Goal: Transaction & Acquisition: Purchase product/service

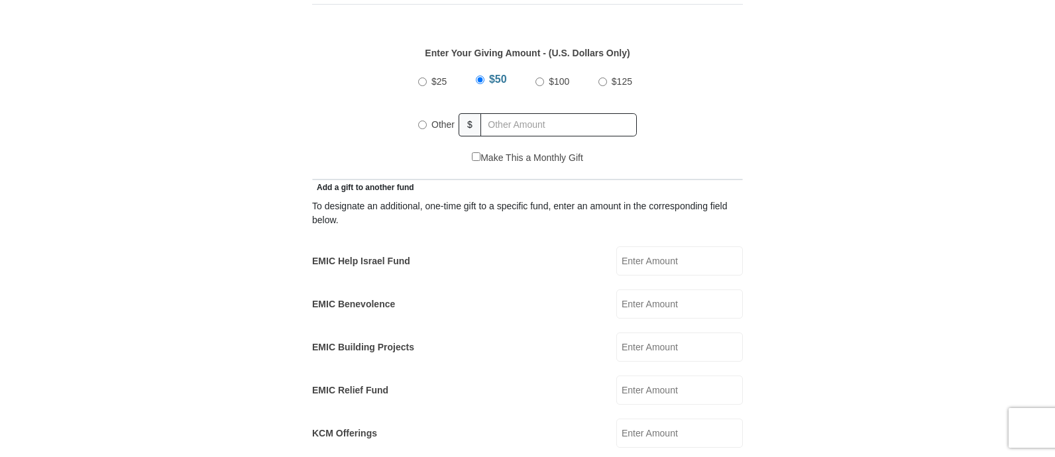
scroll to position [618, 0]
click at [650, 246] on input "EMIC Help Israel Fund" at bounding box center [679, 260] width 127 height 29
type input "25.00"
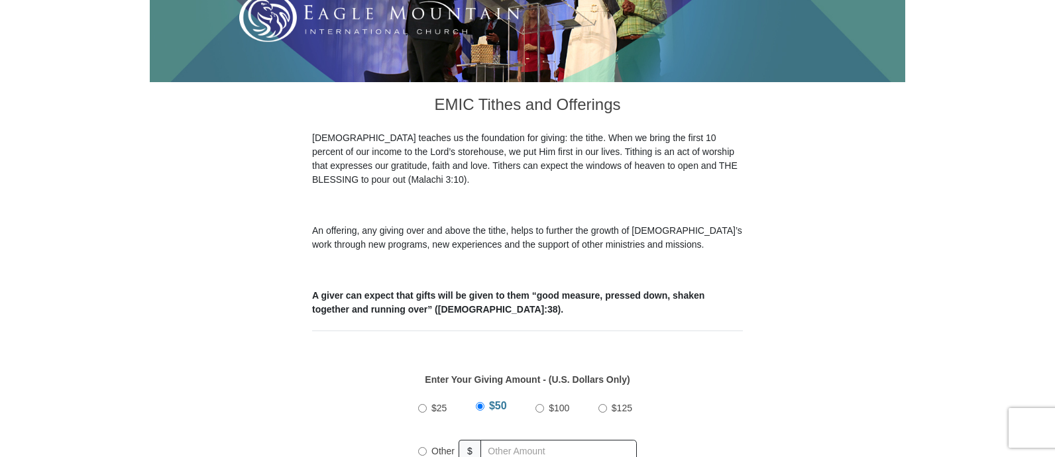
scroll to position [424, 0]
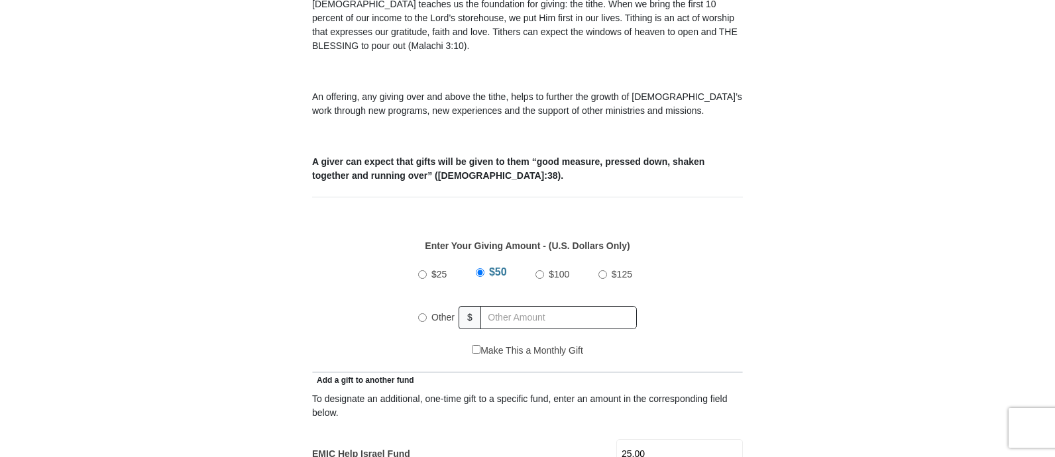
click at [419, 313] on input "Other" at bounding box center [422, 317] width 9 height 9
radio input "true"
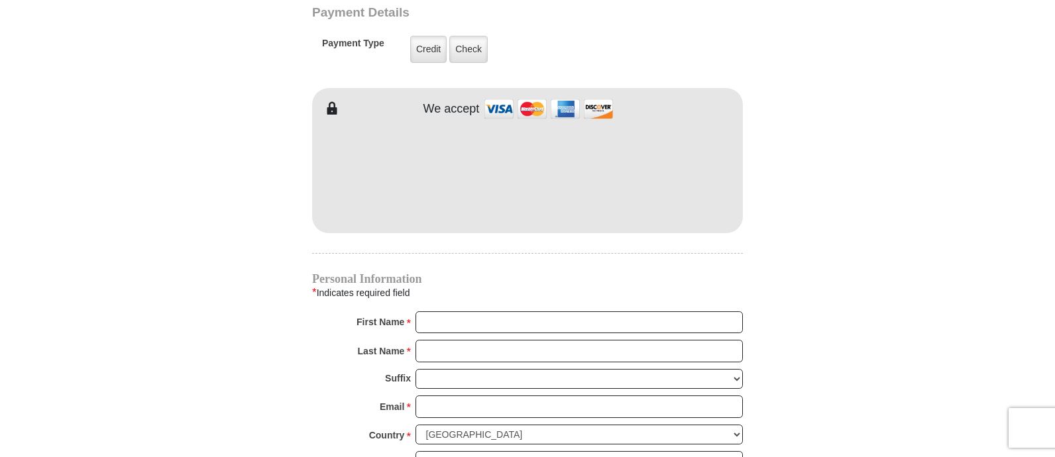
scroll to position [1102, 0]
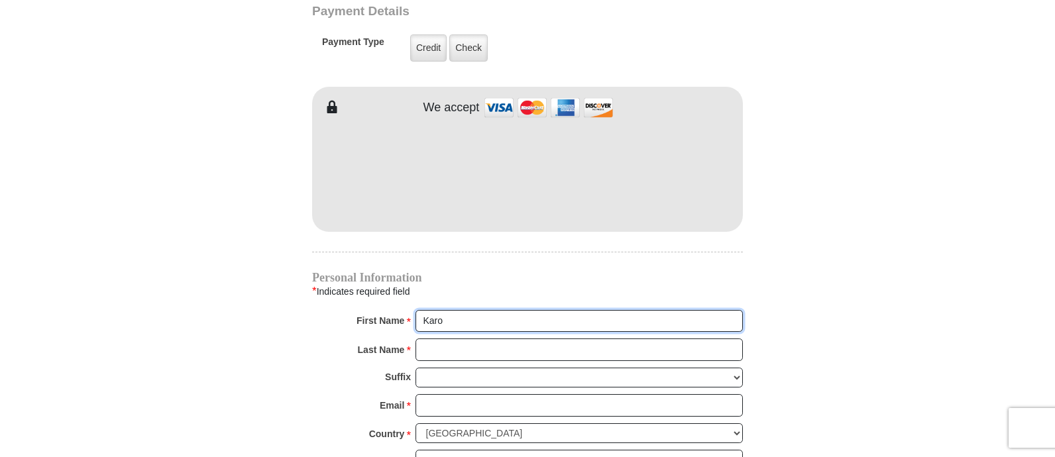
type input "[PERSON_NAME]"
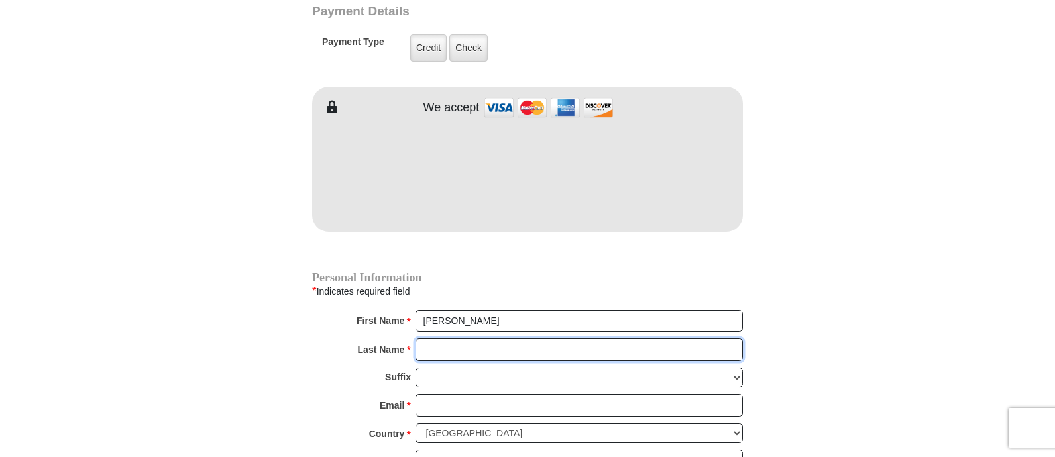
type input "Seat"
type input "[STREET_ADDRESS][PERSON_NAME]"
type input "48146"
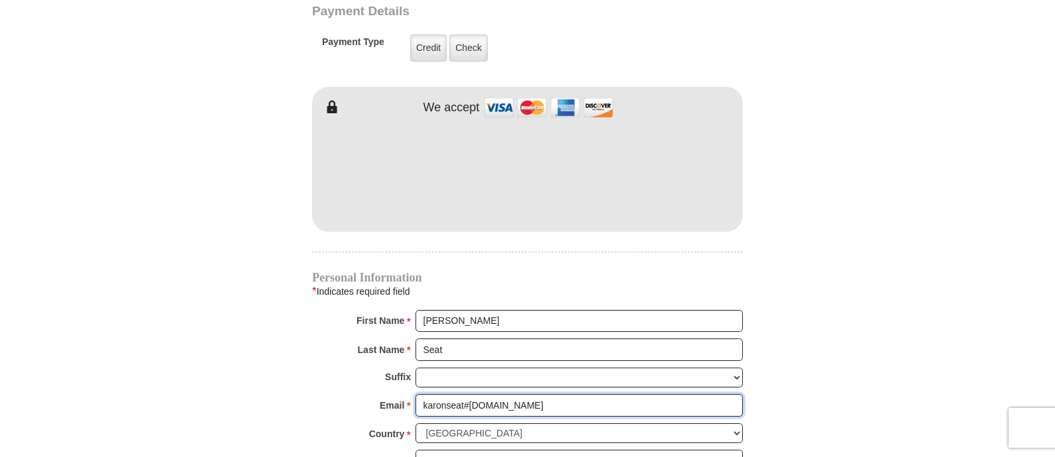
type input "karonseat#[DOMAIN_NAME]"
drag, startPoint x: 539, startPoint y: 382, endPoint x: 401, endPoint y: 379, distance: 138.5
click at [401, 394] on div "Email * karonseat#[DOMAIN_NAME] Please enter Email The email address you have e…" at bounding box center [527, 408] width 431 height 29
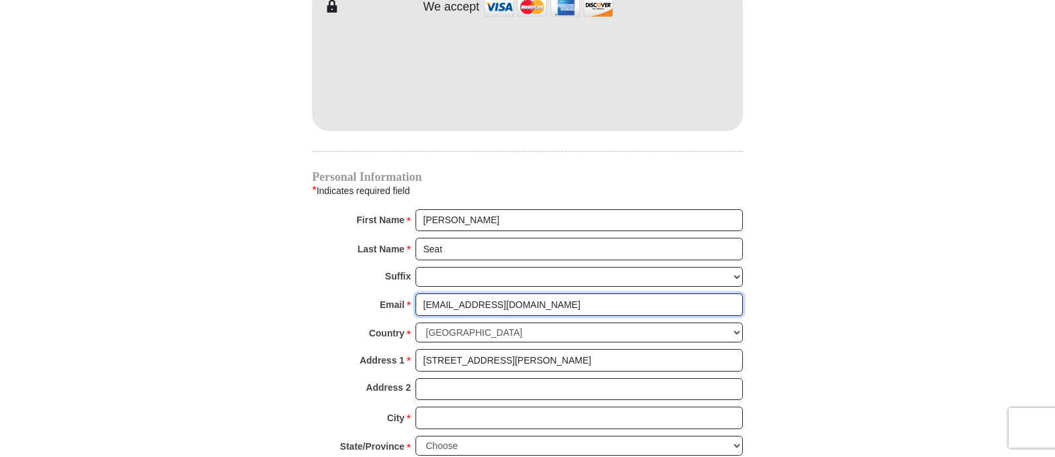
scroll to position [1204, 0]
type input "[EMAIL_ADDRESS][DOMAIN_NAME]"
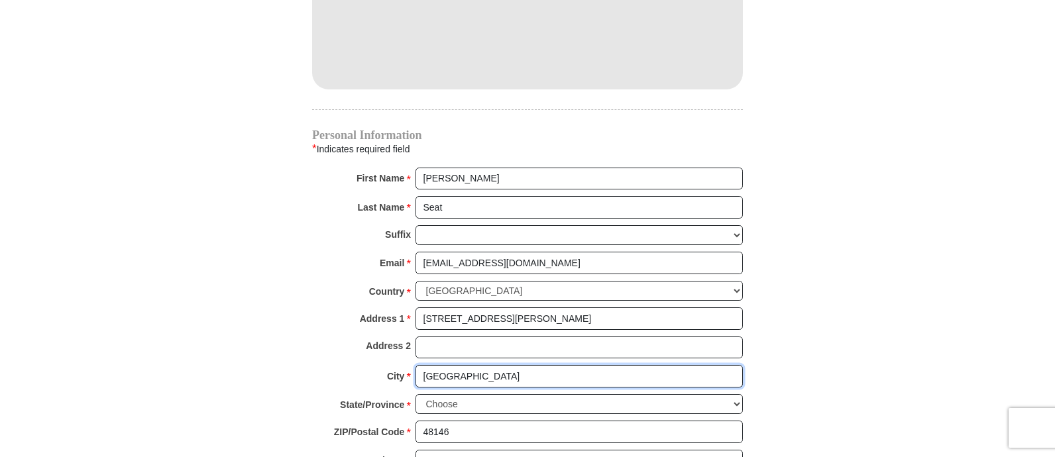
scroll to position [1248, 0]
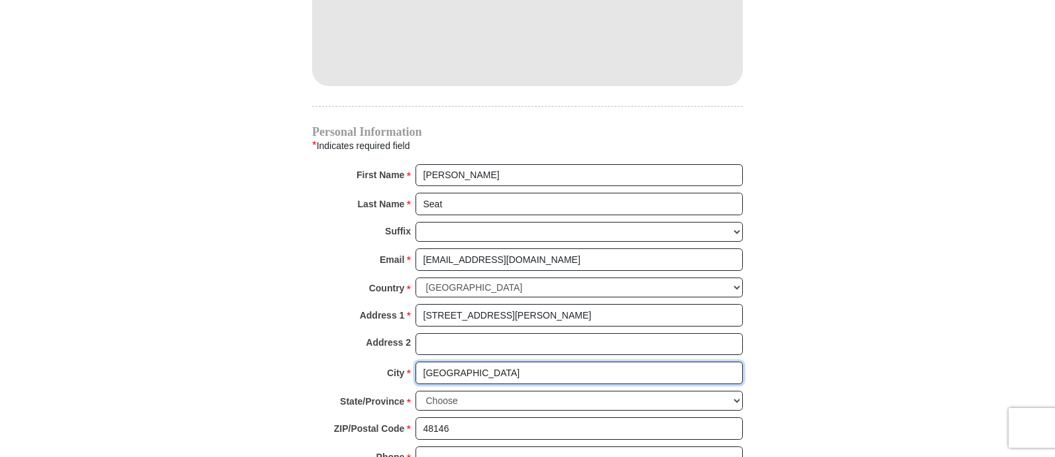
type input "[GEOGRAPHIC_DATA]"
select select "MI"
type input "3133830251"
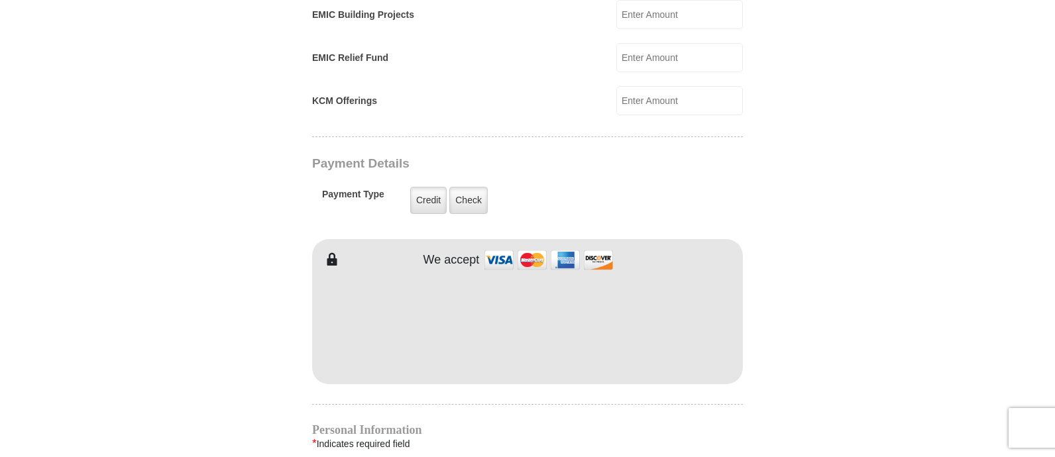
scroll to position [965, 0]
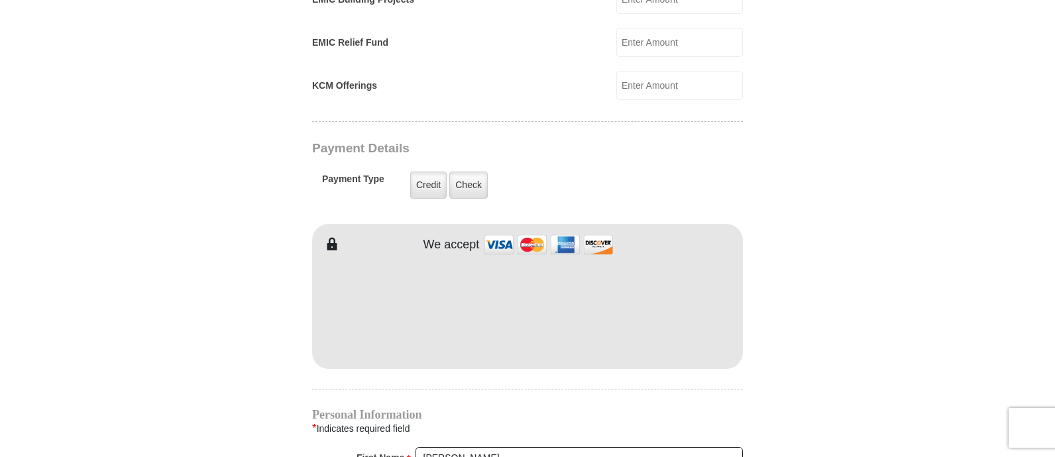
click at [910, 239] on body "[GEOGRAPHIC_DATA][DEMOGRAPHIC_DATA] Online Giving Because of gifts like yours, …" at bounding box center [527, 248] width 1055 height 2427
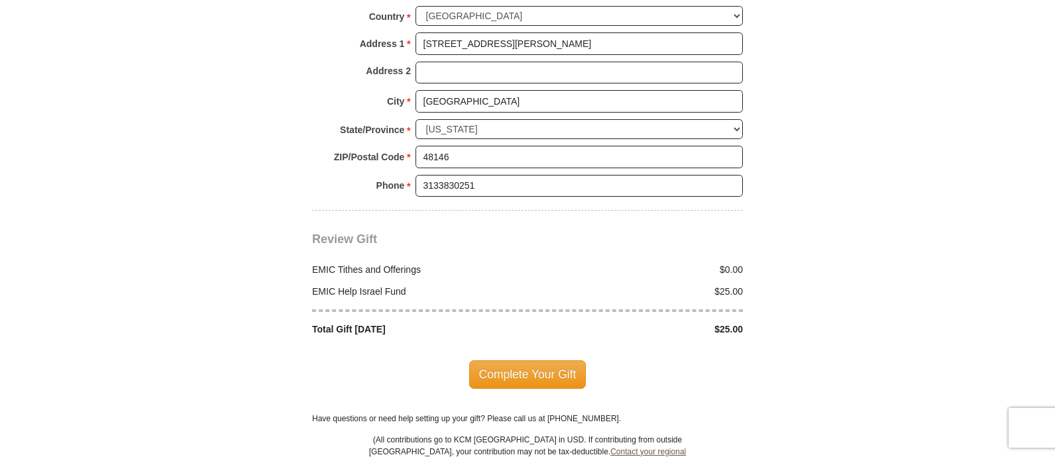
scroll to position [1521, 0]
click at [565, 359] on span "Complete Your Gift" at bounding box center [527, 373] width 117 height 28
